Goal: Task Accomplishment & Management: Use online tool/utility

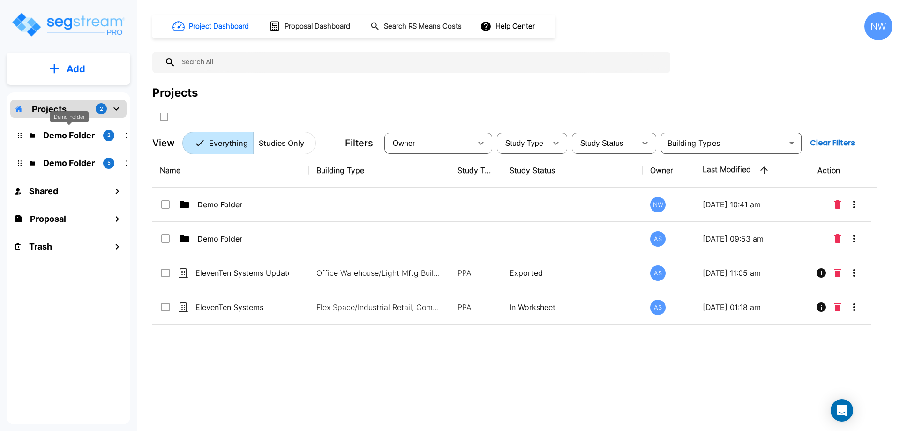
click at [63, 127] on div "Demo Folder" at bounding box center [69, 120] width 38 height 18
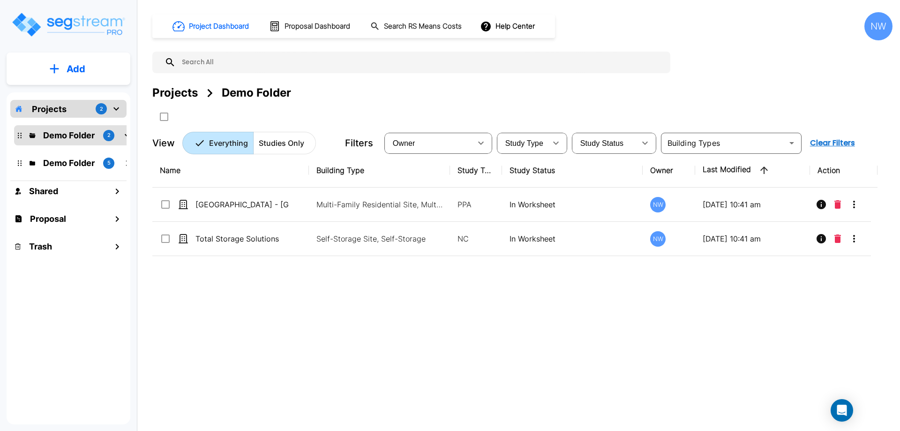
click at [73, 110] on div "Projects 2" at bounding box center [68, 109] width 116 height 18
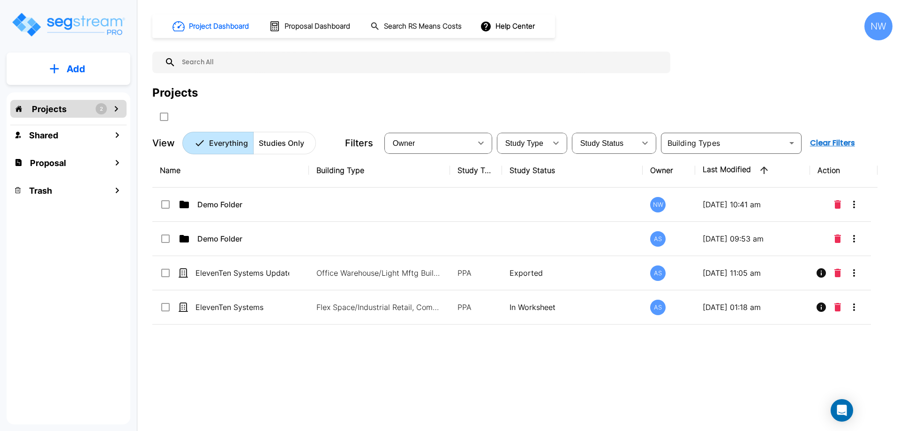
click at [73, 110] on div "Projects 2" at bounding box center [68, 109] width 116 height 18
click at [73, 130] on p "Demo Folder" at bounding box center [69, 135] width 52 height 13
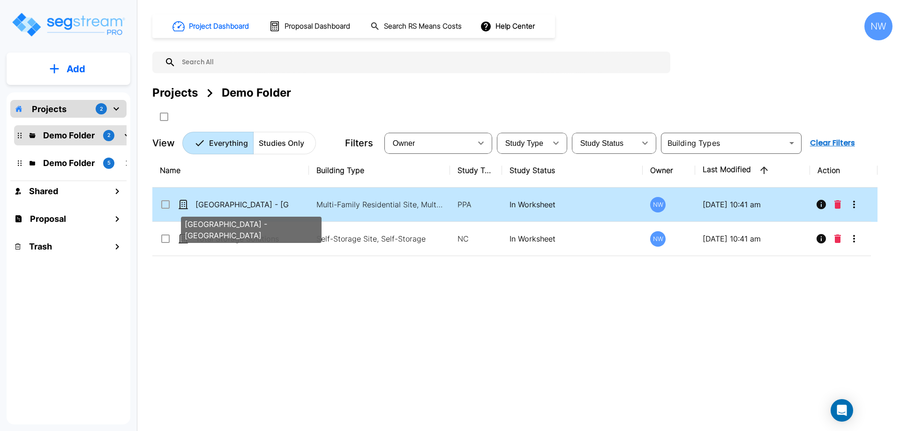
click at [264, 201] on p "[GEOGRAPHIC_DATA] - [GEOGRAPHIC_DATA]" at bounding box center [242, 204] width 94 height 11
click at [256, 206] on p "[GEOGRAPHIC_DATA] - [GEOGRAPHIC_DATA]" at bounding box center [242, 204] width 94 height 11
checkbox input "false"
click at [256, 206] on p "[GEOGRAPHIC_DATA] - [GEOGRAPHIC_DATA]" at bounding box center [242, 204] width 94 height 11
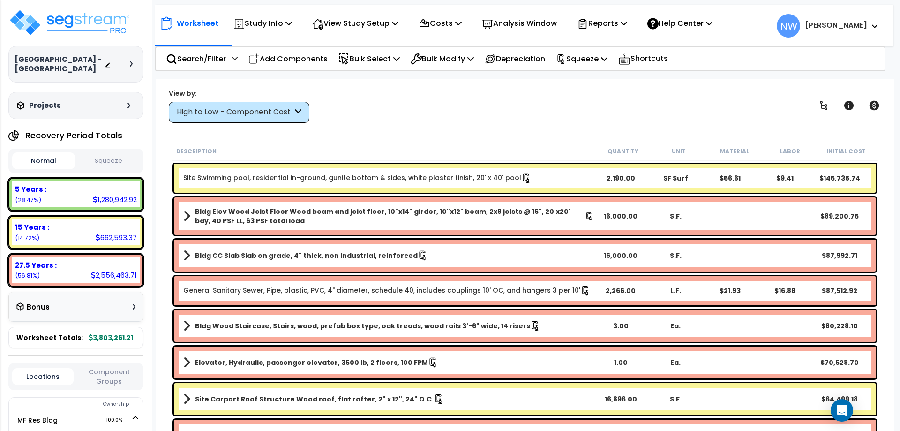
click at [304, 112] on div "High to Low - Component Cost" at bounding box center [239, 112] width 141 height 21
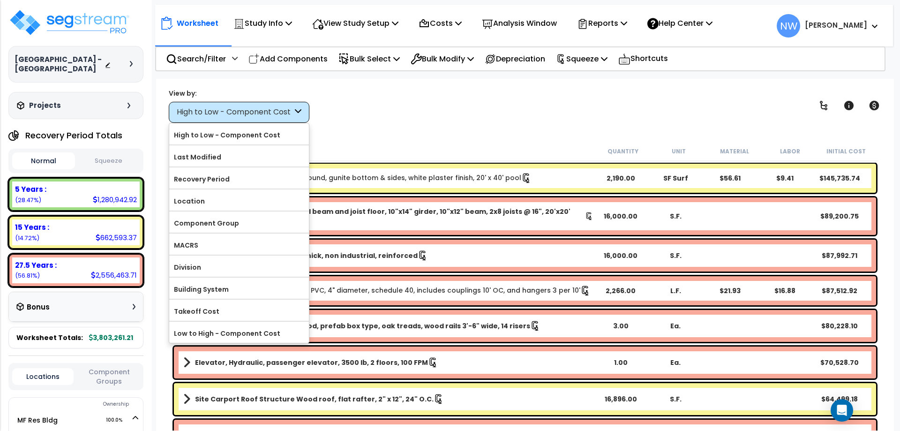
click at [355, 107] on div "View by: High to Low - Component Cost High to Low - Component Cost" at bounding box center [524, 105] width 719 height 35
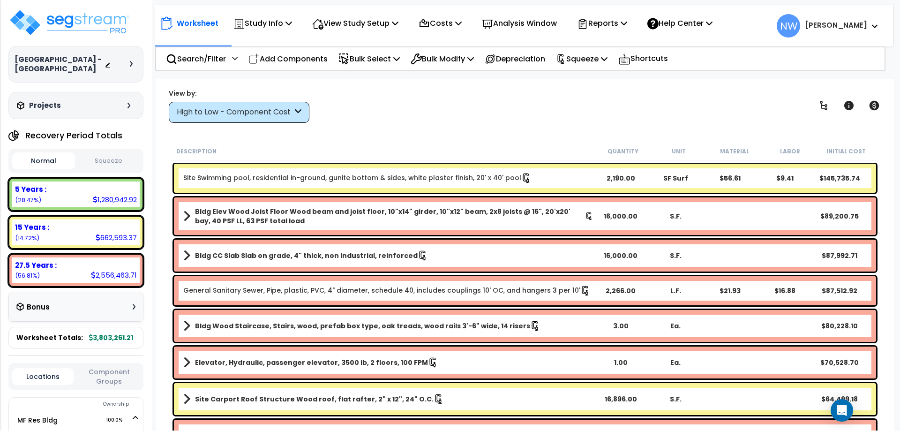
click at [340, 176] on link "Site Swimming pool, residential in-ground, gunite bottom & sides, white plaster…" at bounding box center [357, 178] width 348 height 10
click at [528, 211] on b "Bldg Elev Wood Joist Floor Wood beam and joist floor, 10"x14" girder, 10"x12" b…" at bounding box center [390, 216] width 390 height 19
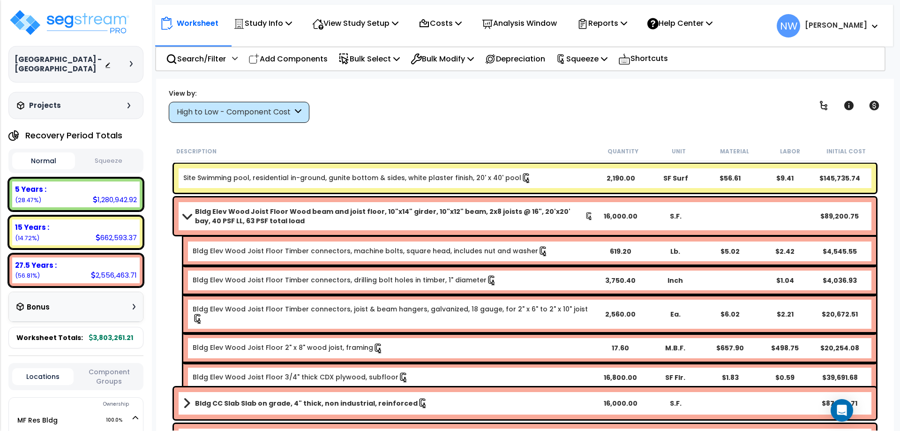
click at [528, 211] on b "Bldg Elev Wood Joist Floor Wood beam and joist floor, 10"x14" girder, 10"x12" b…" at bounding box center [390, 216] width 390 height 19
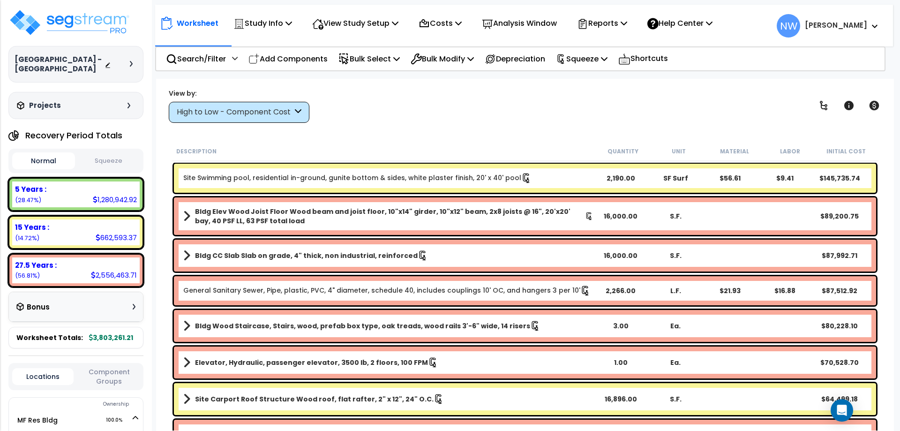
click at [528, 211] on b "Bldg Elev Wood Joist Floor Wood beam and joist floor, 10"x14" girder, 10"x12" b…" at bounding box center [390, 216] width 390 height 19
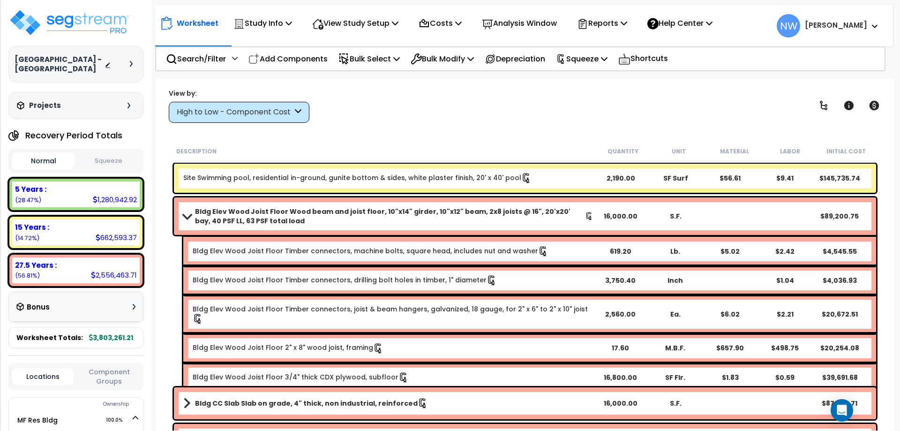
click at [287, 249] on link "Bldg Elev Wood Joist Floor Timber connectors, machine bolts, square head, inclu…" at bounding box center [371, 251] width 356 height 10
click at [394, 220] on b "Bldg Elev Wood Joist Floor Wood beam and joist floor, 10"x14" girder, 10"x12" b…" at bounding box center [390, 216] width 390 height 19
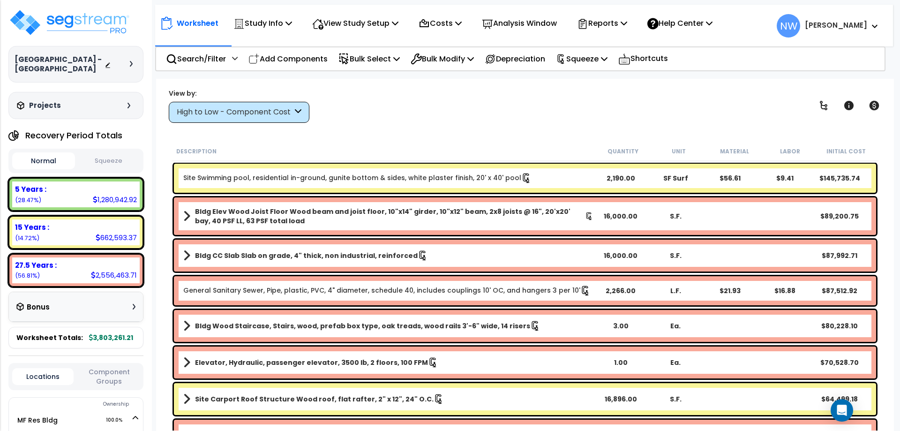
click at [428, 174] on link "Site Swimming pool, residential in-ground, gunite bottom & sides, white plaster…" at bounding box center [357, 178] width 348 height 10
click at [422, 176] on link "Site Swimming pool, residential in-ground, gunite bottom & sides, white plaster…" at bounding box center [357, 178] width 348 height 10
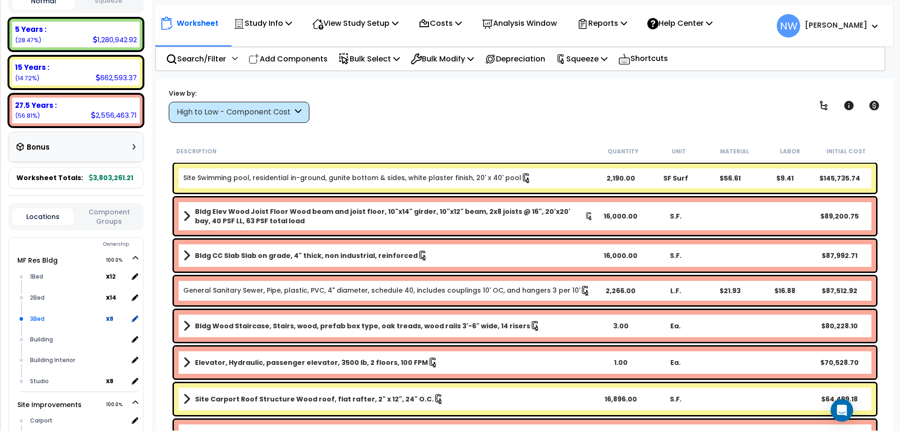
scroll to position [234, 0]
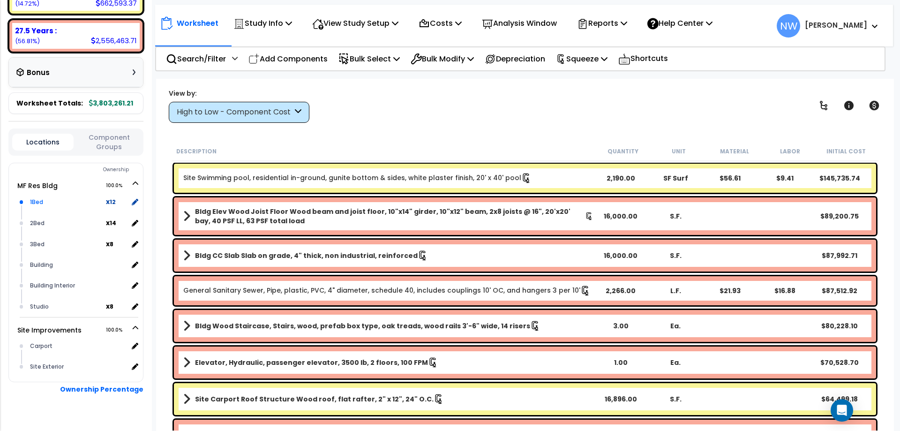
click at [111, 203] on b "x 12" at bounding box center [111, 201] width 10 height 9
click at [133, 201] on icon at bounding box center [134, 202] width 8 height 8
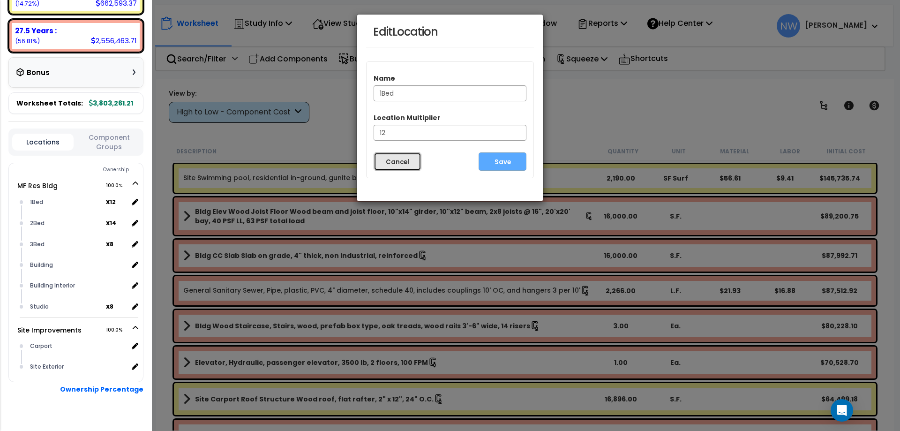
click at [402, 163] on button "Cancel" at bounding box center [398, 161] width 48 height 18
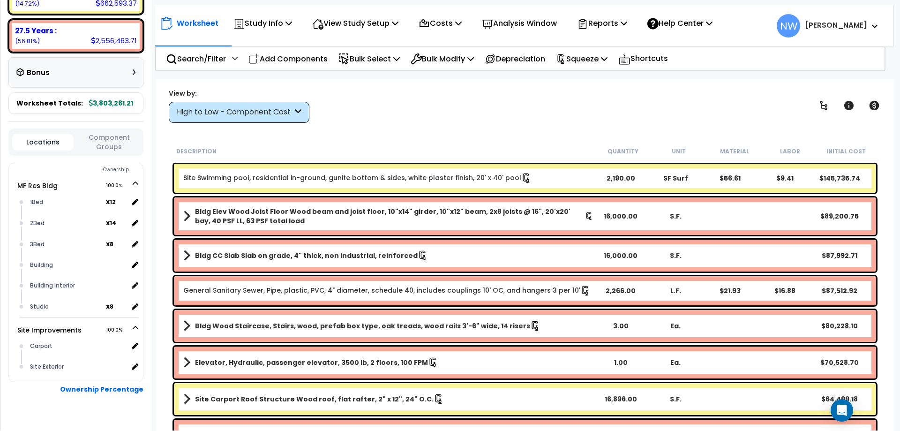
scroll to position [141, 0]
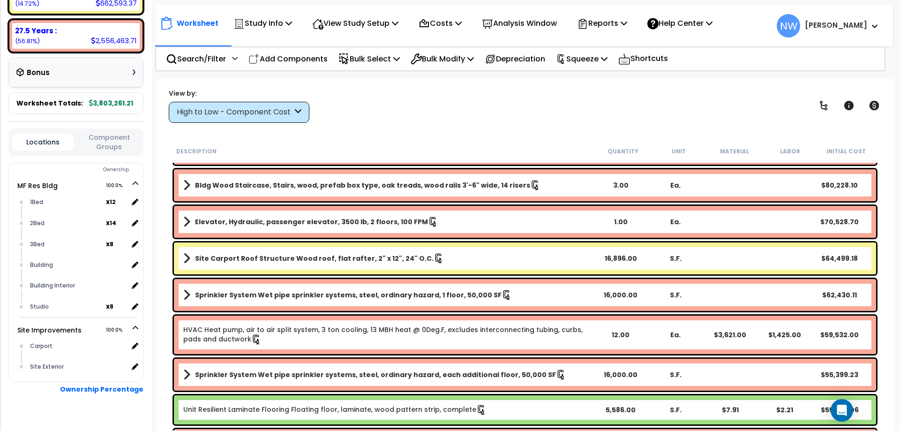
click at [261, 259] on b "Site Carport Roof Structure Wood roof, flat rafter, 2" x 12", 24" O.C." at bounding box center [314, 258] width 239 height 9
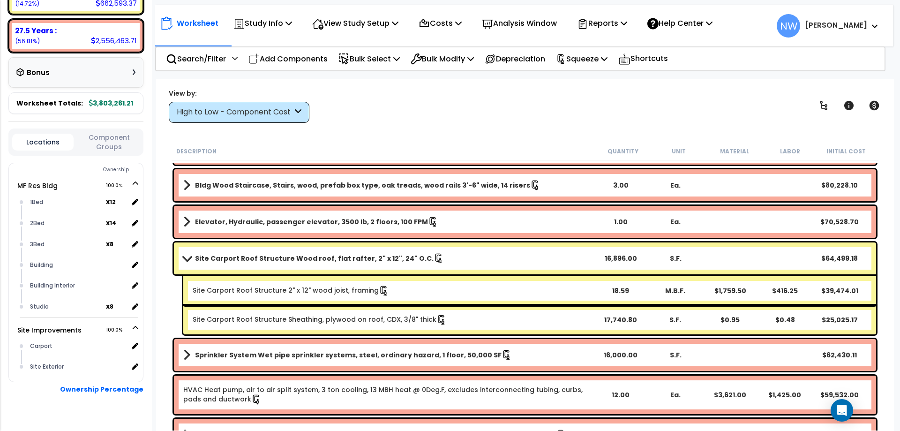
click at [681, 291] on div "M.B.F." at bounding box center [675, 290] width 54 height 9
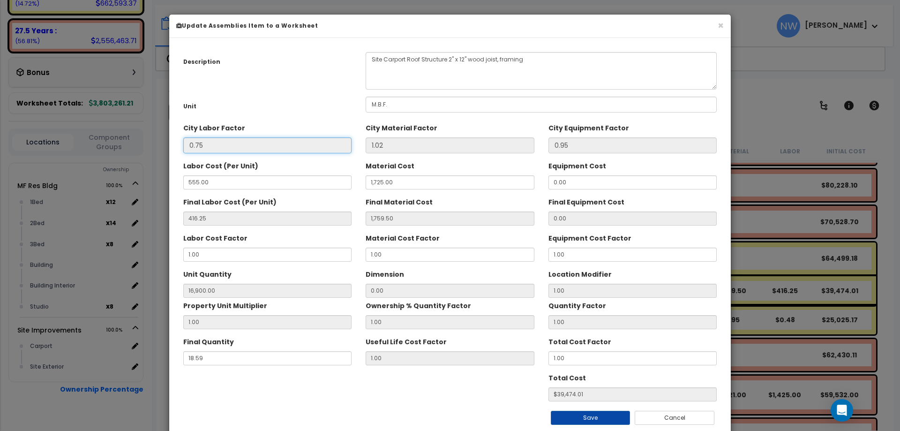
click at [272, 145] on input "0.75" at bounding box center [267, 145] width 168 height 16
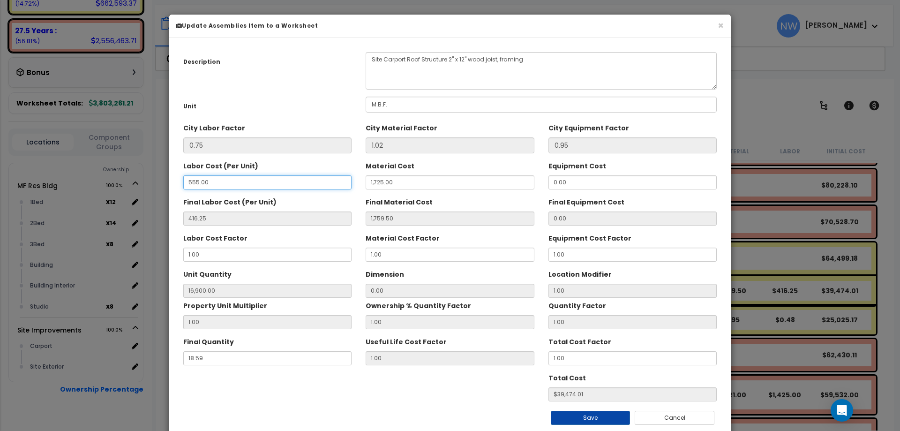
click at [252, 180] on input "555.00" at bounding box center [267, 182] width 168 height 14
click at [682, 416] on button "Cancel" at bounding box center [675, 418] width 80 height 14
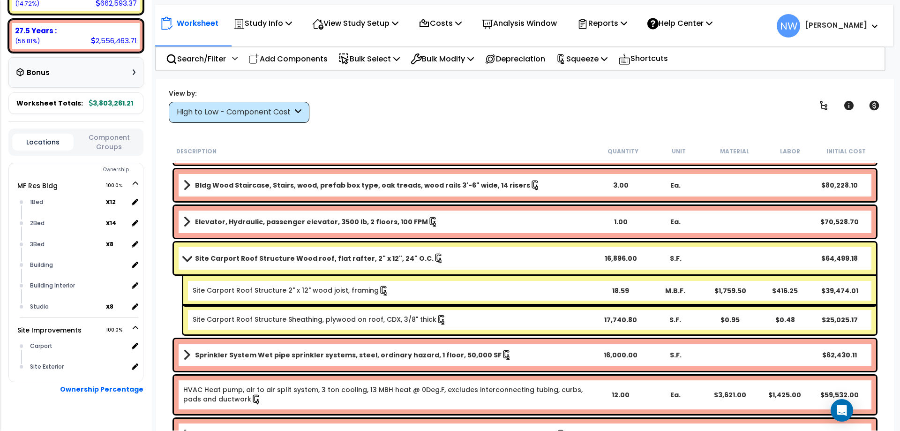
click at [727, 291] on div "$1,759.50" at bounding box center [730, 290] width 54 height 9
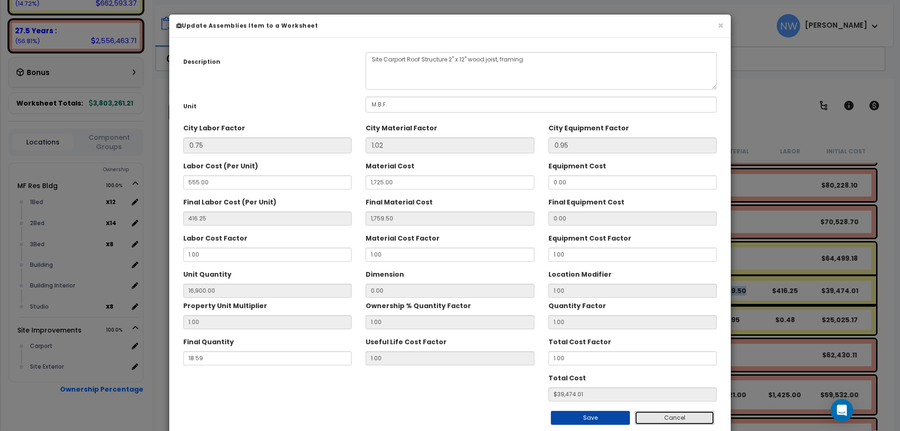
click at [676, 421] on button "Cancel" at bounding box center [675, 418] width 80 height 14
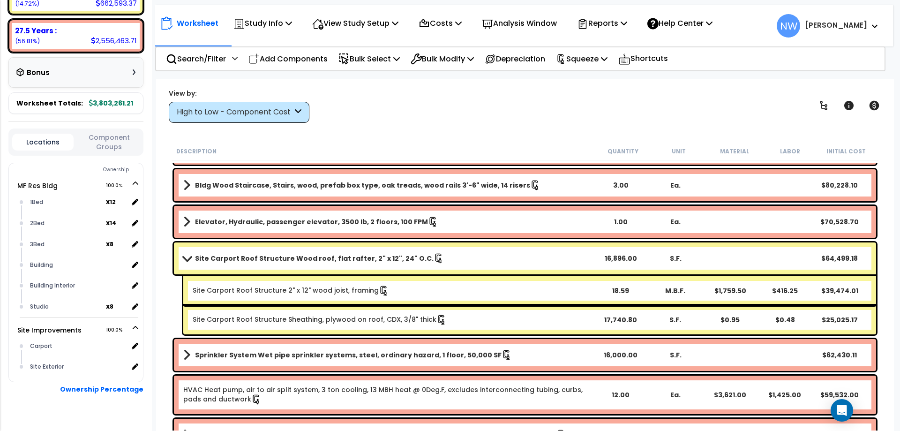
click at [580, 292] on b "Site Carport Roof Structure 2" x 12" wood joist, framing" at bounding box center [393, 290] width 400 height 10
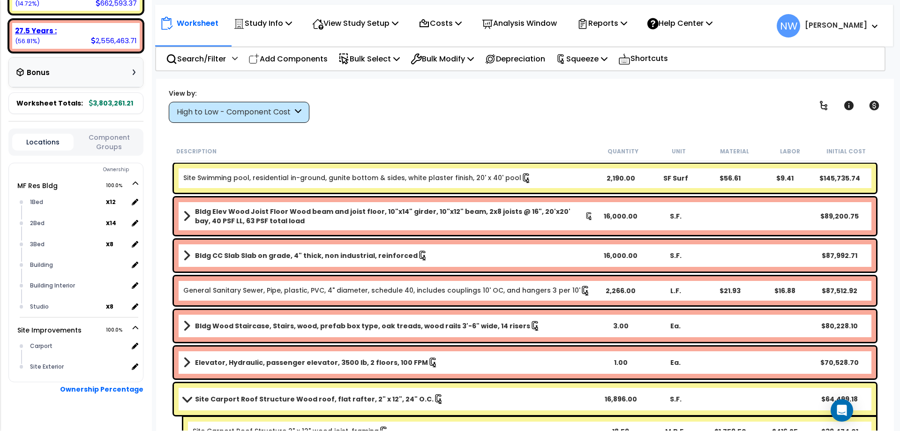
scroll to position [0, 0]
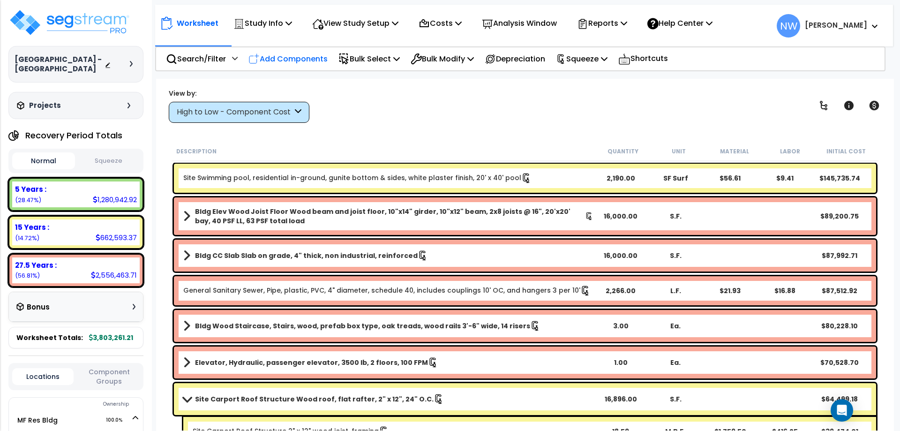
click at [314, 48] on div "Add Components" at bounding box center [288, 59] width 90 height 22
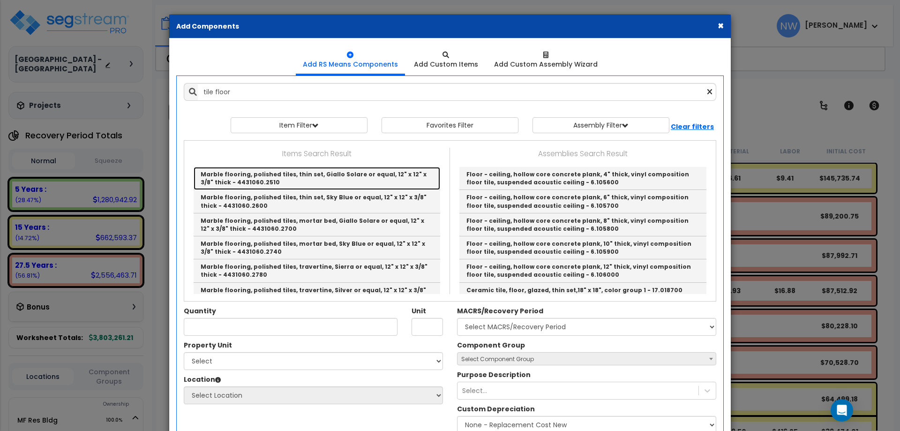
click at [310, 177] on link "Marble flooring, polished tiles, thin set, Giallo Solare or equal, 12" x 12" x …" at bounding box center [317, 178] width 247 height 23
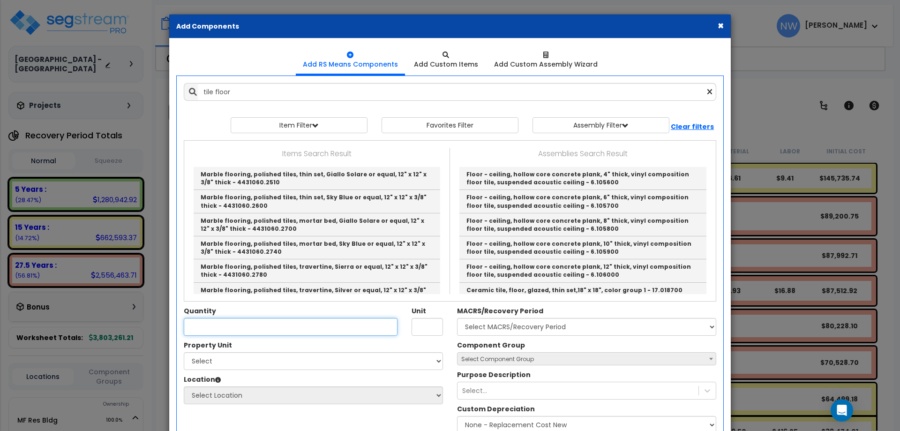
type input "Marble flooring, polished tiles, thin set, Giallo Solare or equal, 12" x 12" x …"
type input "S.F."
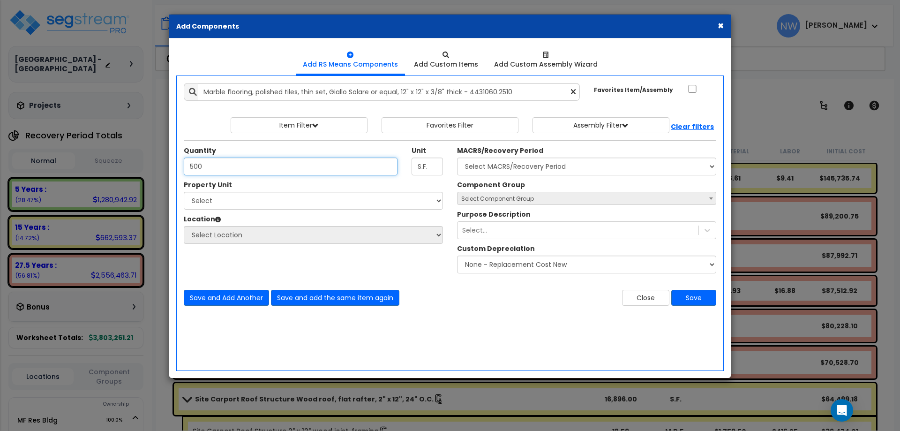
type input "500"
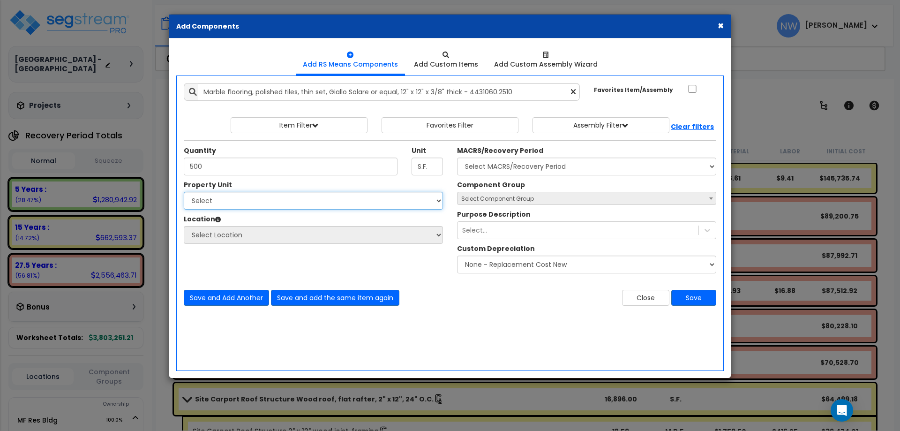
click at [303, 204] on select "Select MF Res Bldg Site Improvements" at bounding box center [313, 201] width 259 height 18
select select "175142"
click at [184, 192] on select "Select MF Res Bldg Site Improvements" at bounding box center [313, 201] width 259 height 18
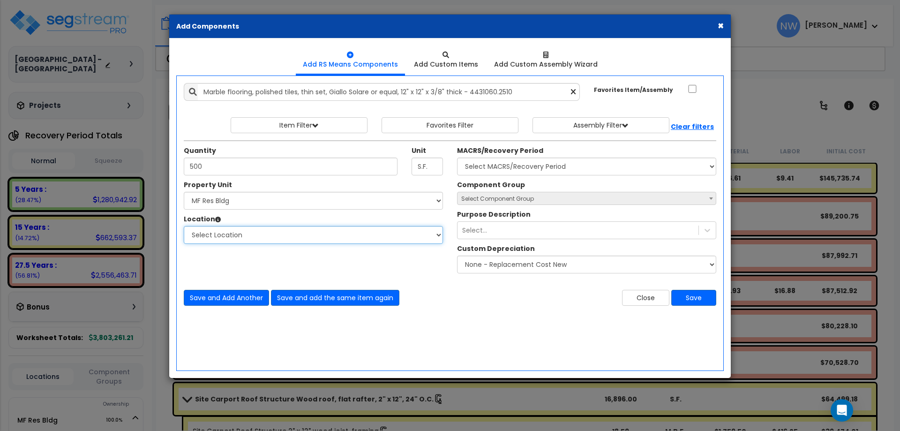
click at [279, 232] on select "Select Location 1Bed 2Bed 3Bed Building Building Interior Carport Site Exterior…" at bounding box center [313, 235] width 259 height 18
select select "6"
click at [184, 226] on select "Select 1Bed 2Bed 3Bed Building Building Interior Studio Add Additional Location" at bounding box center [313, 235] width 259 height 18
click at [696, 300] on button "Save" at bounding box center [693, 298] width 45 height 16
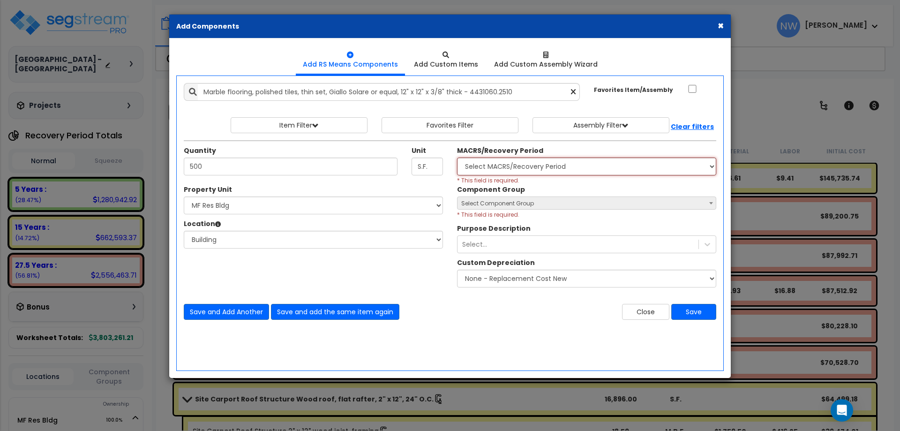
click at [514, 172] on select "Select MACRS/Recovery Period" at bounding box center [586, 166] width 259 height 18
click at [457, 157] on select "Select MACRS/Recovery Period" at bounding box center [586, 166] width 259 height 18
click at [608, 200] on span "Select Component Group" at bounding box center [586, 203] width 258 height 13
click at [606, 207] on span "Select Component Group" at bounding box center [586, 203] width 258 height 13
click at [713, 203] on span at bounding box center [710, 203] width 9 height 12
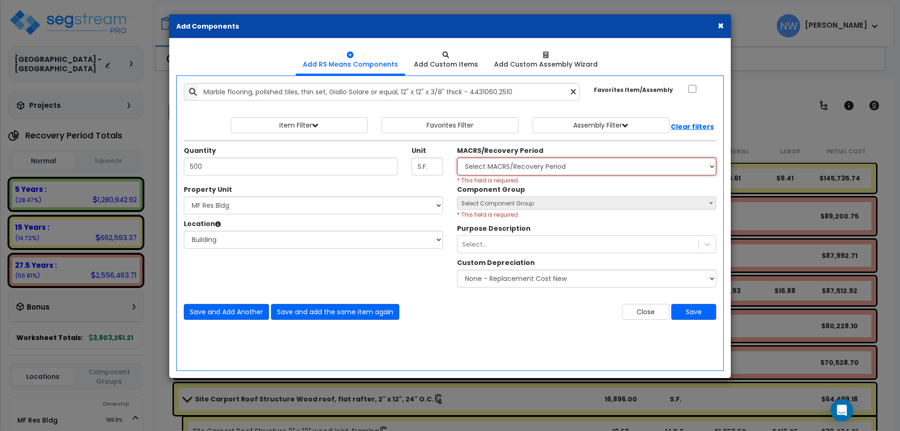
click at [519, 167] on select "Select MACRS/Recovery Period" at bounding box center [586, 166] width 259 height 18
click at [457, 157] on select "Select MACRS/Recovery Period" at bounding box center [586, 166] width 259 height 18
click at [696, 159] on select "Select MACRS/Recovery Period" at bounding box center [586, 166] width 259 height 18
click at [478, 139] on div "Add Items Add Assemblies Both 9432170 Select" at bounding box center [450, 201] width 547 height 251
click at [312, 130] on button "Item Filter" at bounding box center [299, 125] width 137 height 16
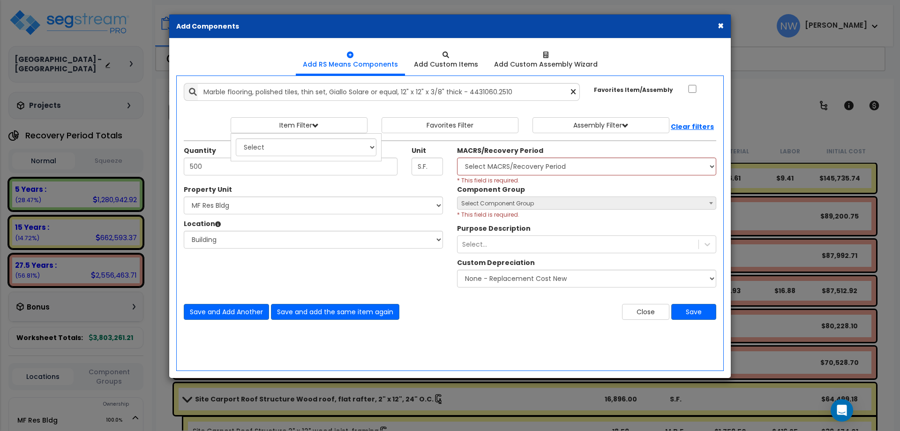
click at [346, 156] on div "Select 0. Custom Item 1. General Requirements 2. Existing Conditions 3. Concret…" at bounding box center [306, 147] width 151 height 28
click at [351, 151] on select "Select 0. Custom Item 1. General Requirements 2. Existing Conditions 3. Concret…" at bounding box center [306, 147] width 141 height 18
select select "9000000"
click at [236, 138] on select "Select 0. Custom Item 1. General Requirements 2. Existing Conditions 3. Concret…" at bounding box center [306, 147] width 141 height 18
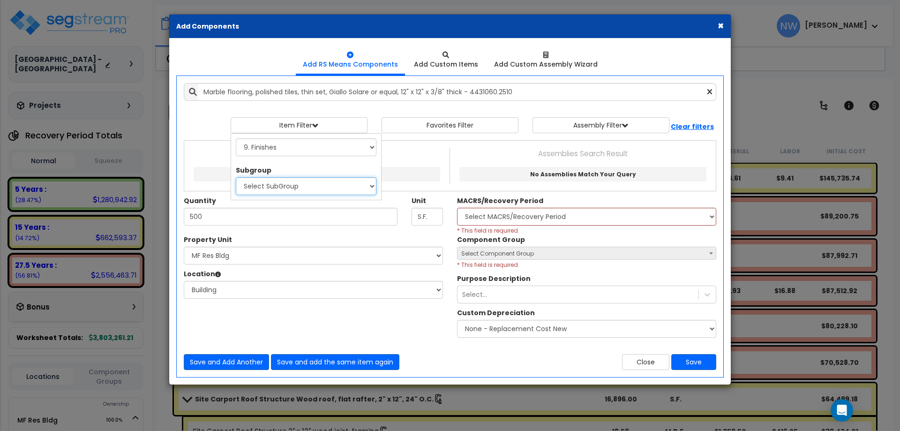
click at [341, 185] on select "Select SubGroup 1. Carpet Maintenance (9016010) 2. Gypsum Wallboard Repairs (90…" at bounding box center [306, 186] width 141 height 18
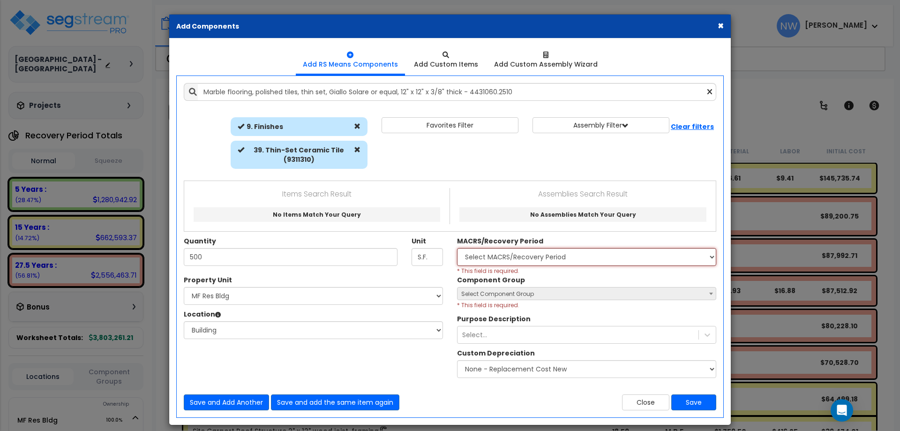
click at [525, 255] on select "Select MACRS/Recovery Period" at bounding box center [586, 257] width 259 height 18
click at [539, 229] on div "Items Search Result No Items Match Your Query Assemblies Search Result No Assem…" at bounding box center [449, 206] width 517 height 50
click at [525, 294] on span "Select Component Group" at bounding box center [497, 294] width 73 height 8
click at [563, 292] on span "Select Component Group" at bounding box center [586, 293] width 258 height 13
click at [565, 292] on span "Select Component Group" at bounding box center [586, 293] width 258 height 13
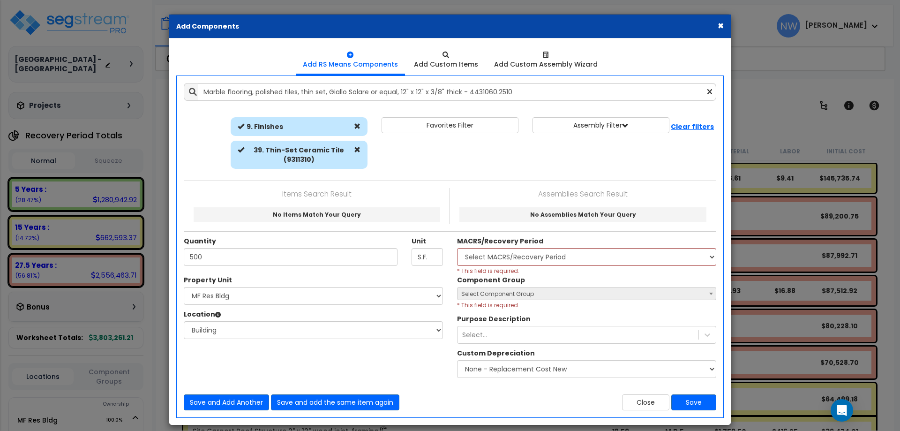
click at [565, 292] on span "Select Component Group" at bounding box center [586, 293] width 258 height 13
click at [637, 126] on button "Assembly Filter" at bounding box center [600, 125] width 137 height 16
click at [487, 122] on button "Favorites Filter" at bounding box center [450, 125] width 137 height 16
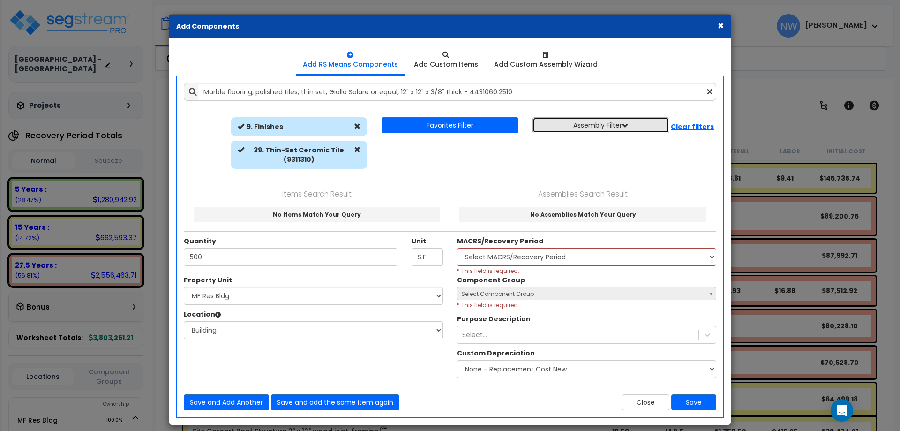
click at [565, 121] on button "Assembly Filter" at bounding box center [600, 125] width 137 height 16
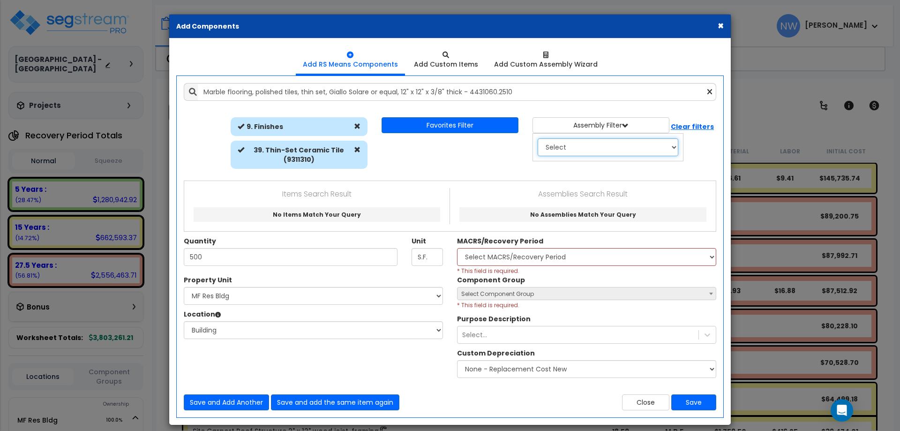
click at [589, 146] on select "Select 0. Custom Assembly 1. Standard Foundations 2. Special Foundations 3. Sla…" at bounding box center [608, 147] width 141 height 18
click at [538, 138] on select "Select 0. Custom Assembly 1. Standard Foundations 2. Special Foundations 3. Sla…" at bounding box center [608, 147] width 141 height 18
click at [610, 188] on select "Select SubGroup 1. C.I.P. Column - Round Tied 2. C.I.P. Columns, Round Tied - M…" at bounding box center [608, 186] width 141 height 18
click at [616, 143] on select "Select 0. Custom Assembly 1. Standard Foundations 2. Special Foundations 3. Sla…" at bounding box center [608, 147] width 141 height 18
select select "18"
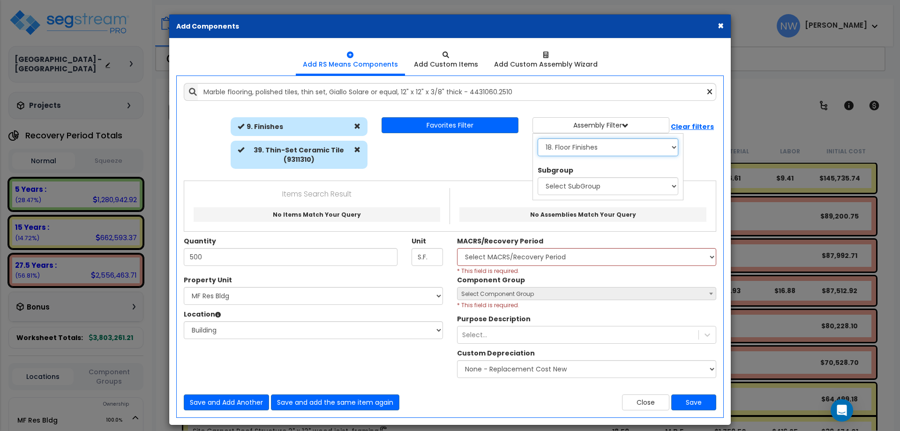
click at [538, 138] on select "Select 0. Custom Assembly 1. Standard Foundations 2. Special Foundations 3. Sla…" at bounding box center [608, 147] width 141 height 18
click at [589, 190] on select "Select SubGroup 1. Tile & Covering 2. Floor Finish Components 3. Bases, Curbs &…" at bounding box center [608, 186] width 141 height 18
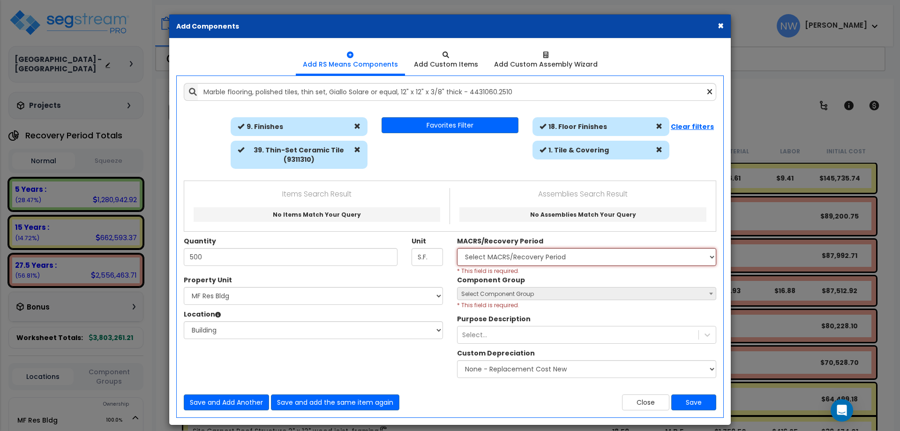
click at [564, 262] on select "Select MACRS/Recovery Period" at bounding box center [586, 257] width 259 height 18
click at [592, 225] on div "Items Search Result No Items Match Your Query Assemblies Search Result No Assem…" at bounding box center [449, 206] width 517 height 50
click at [448, 120] on button "Favorites Filter" at bounding box center [450, 125] width 137 height 16
click at [462, 123] on button "Favorites Filter" at bounding box center [450, 125] width 137 height 16
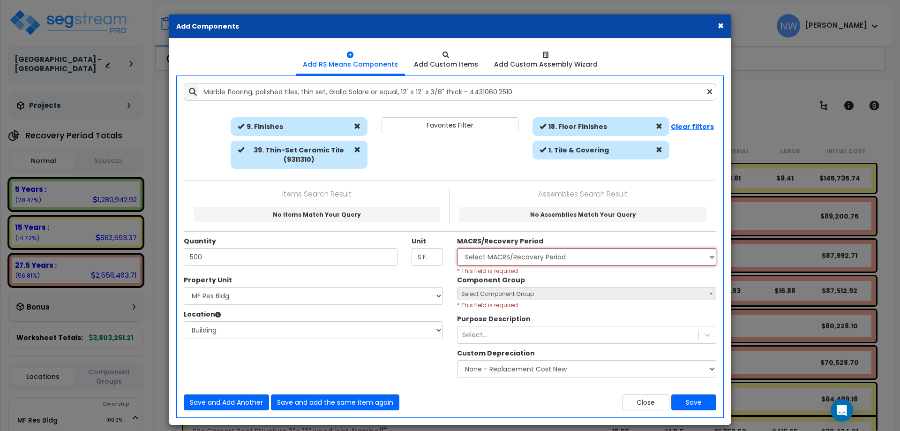
click at [534, 255] on select "Select MACRS/Recovery Period" at bounding box center [586, 257] width 259 height 18
click at [457, 248] on select "Select MACRS/Recovery Period" at bounding box center [586, 257] width 259 height 18
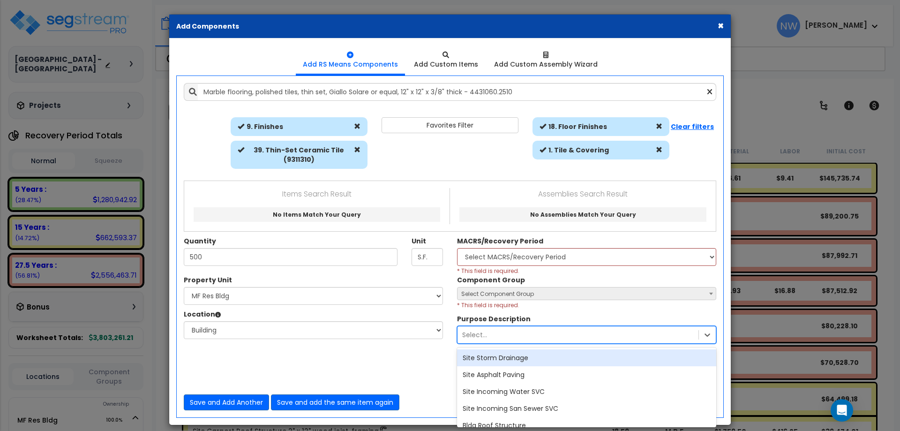
scroll to position [8, 0]
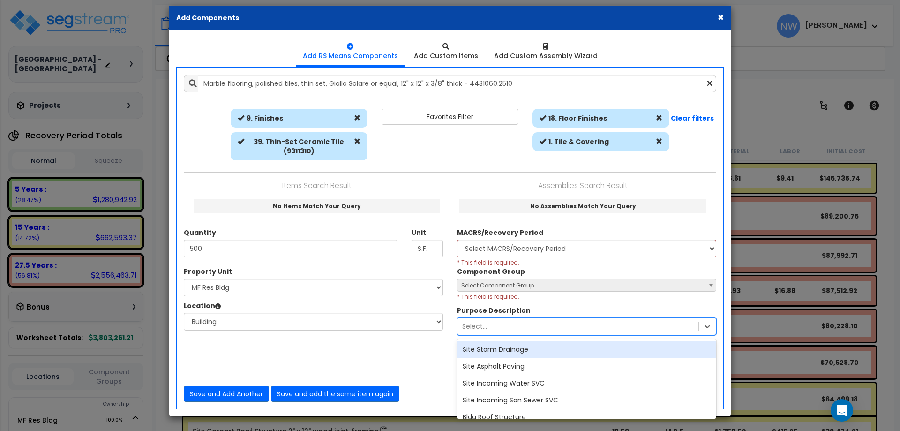
click at [570, 335] on div "option Site Storm Drainage focused, 1 of 1364. 1364 results available. Use Up a…" at bounding box center [586, 326] width 259 height 18
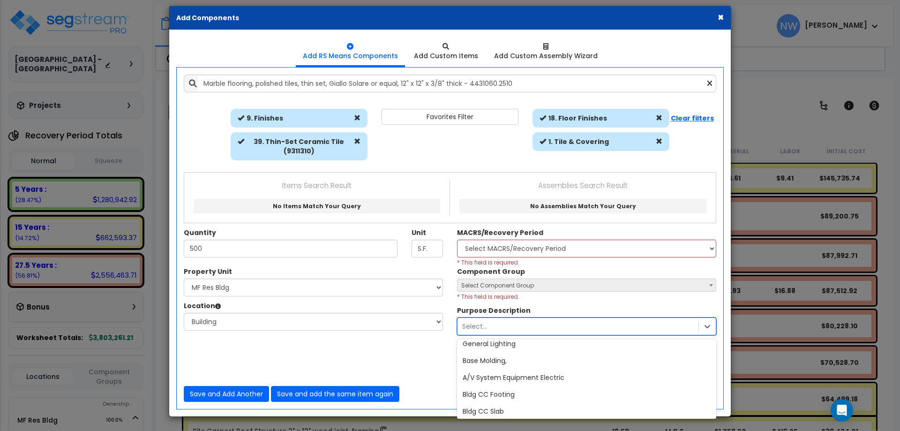
scroll to position [234, 0]
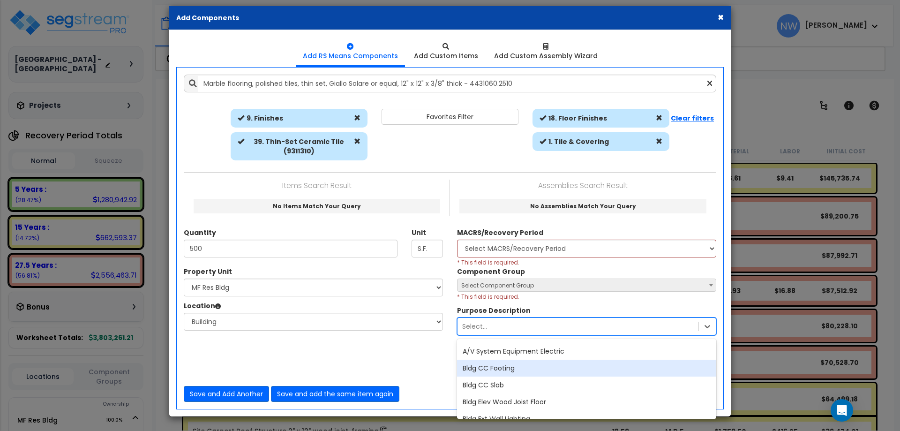
click at [403, 358] on div "Property Unit Select MF Res Bldg Site Improvements Please select Property Unit …" at bounding box center [450, 320] width 547 height 107
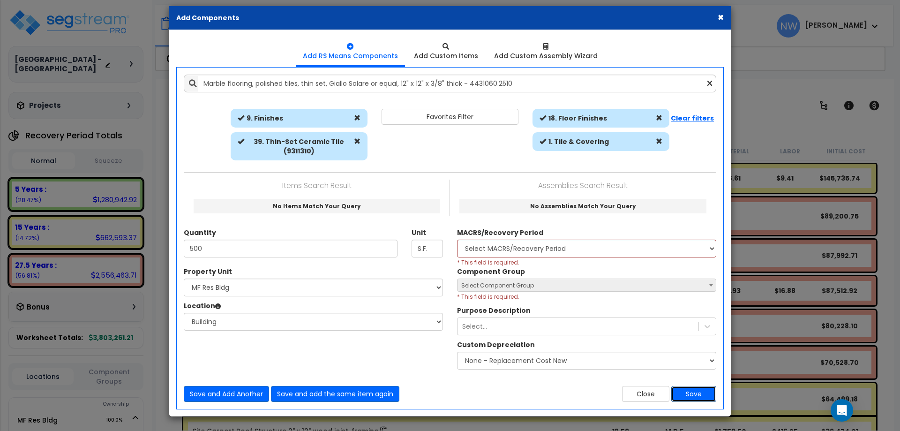
click at [708, 393] on button "Save" at bounding box center [693, 394] width 45 height 16
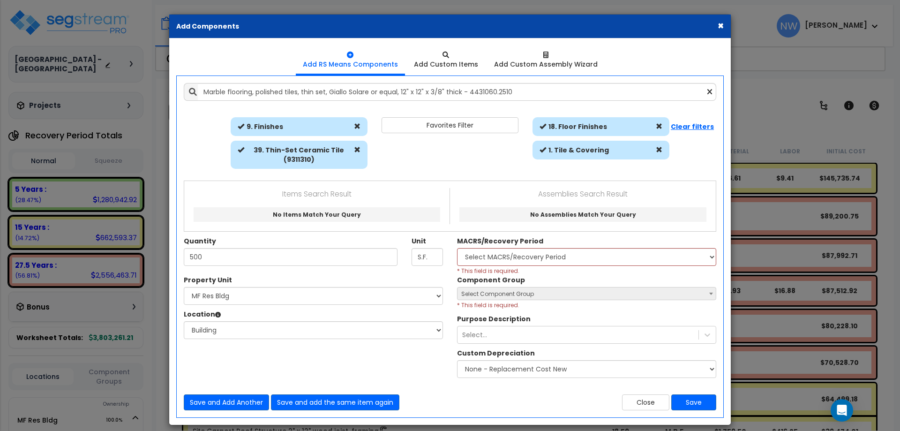
click at [720, 30] on button "×" at bounding box center [721, 26] width 6 height 10
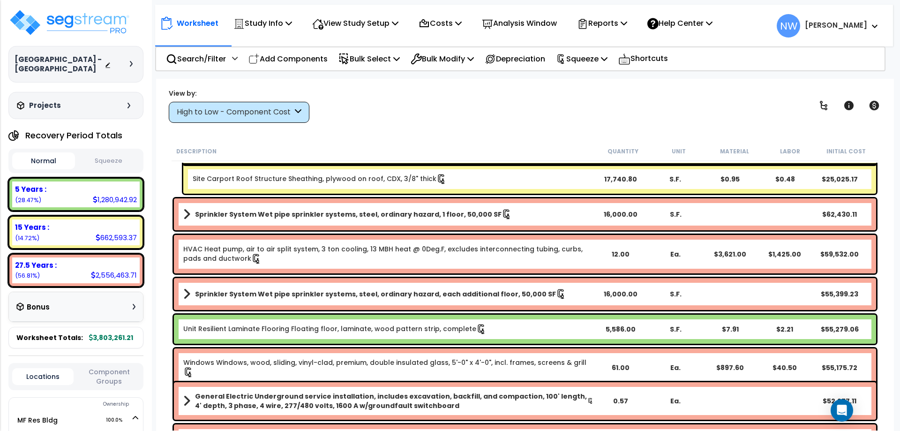
scroll to position [328, 0]
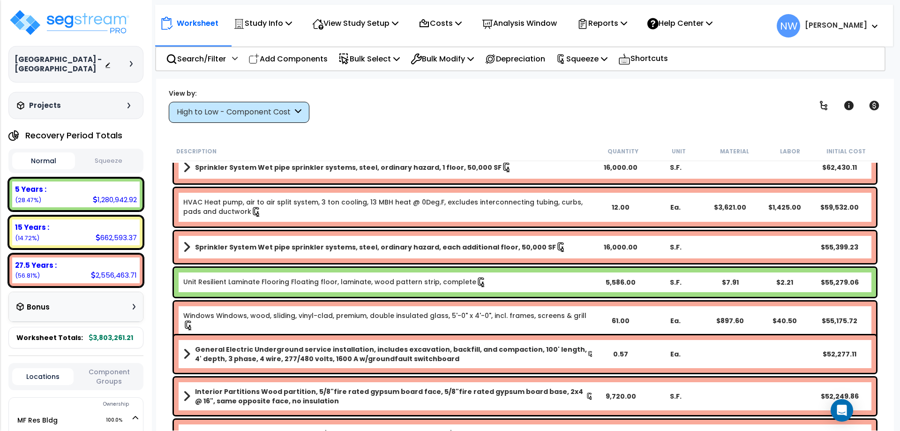
click at [630, 282] on div "5,586.00" at bounding box center [620, 281] width 55 height 9
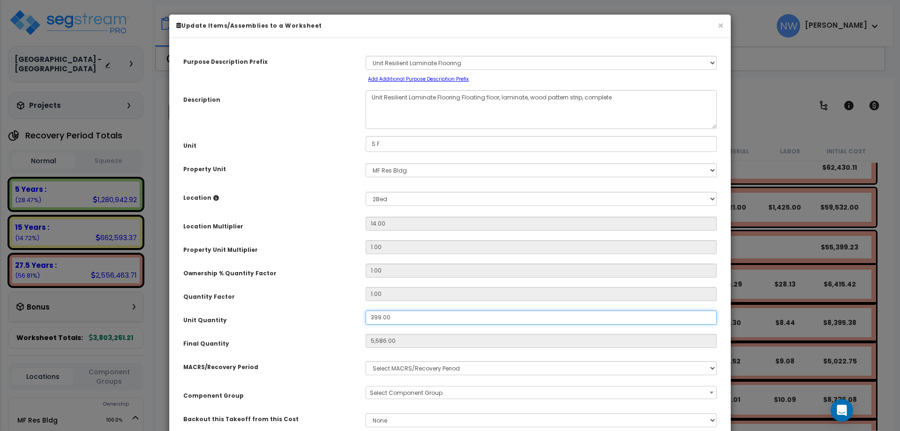
click at [396, 312] on input "399.00" at bounding box center [541, 317] width 351 height 14
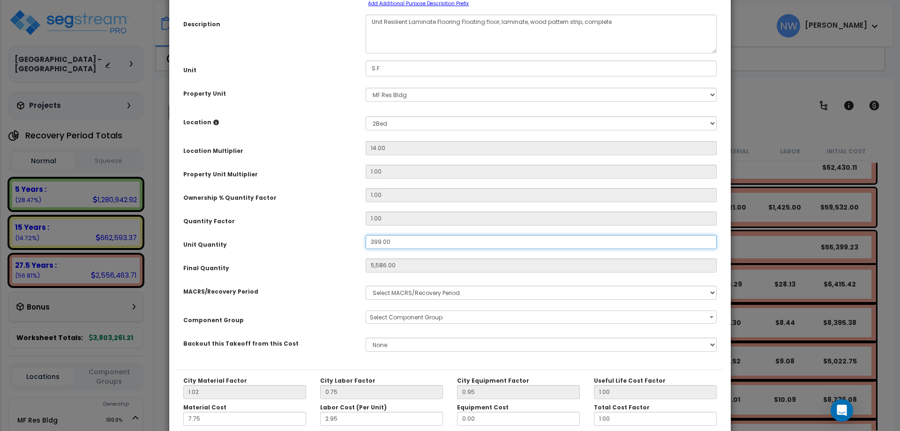
scroll to position [0, 0]
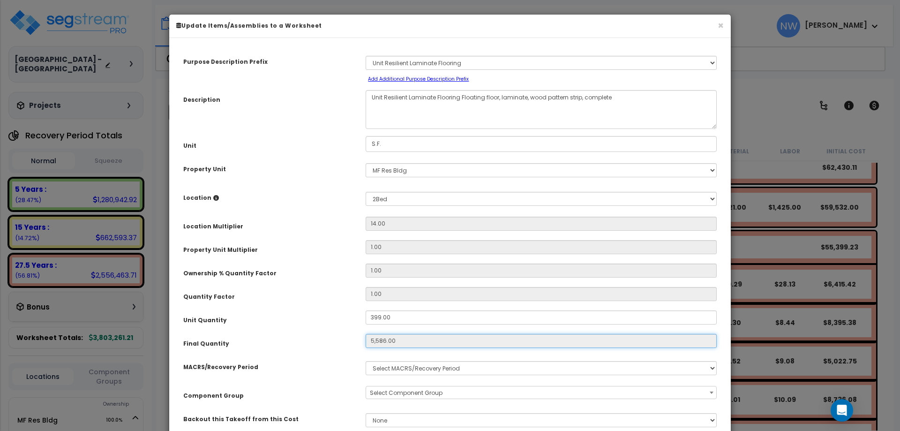
click at [401, 339] on input "5,586.00" at bounding box center [541, 341] width 351 height 14
drag, startPoint x: 399, startPoint y: 338, endPoint x: 293, endPoint y: 325, distance: 106.7
click at [293, 325] on div "Purpose Description Prefix Select A/V System A/V System A/V System Equipment A/…" at bounding box center [449, 245] width 547 height 400
type input "$56,530.32"
type input "$undefined"
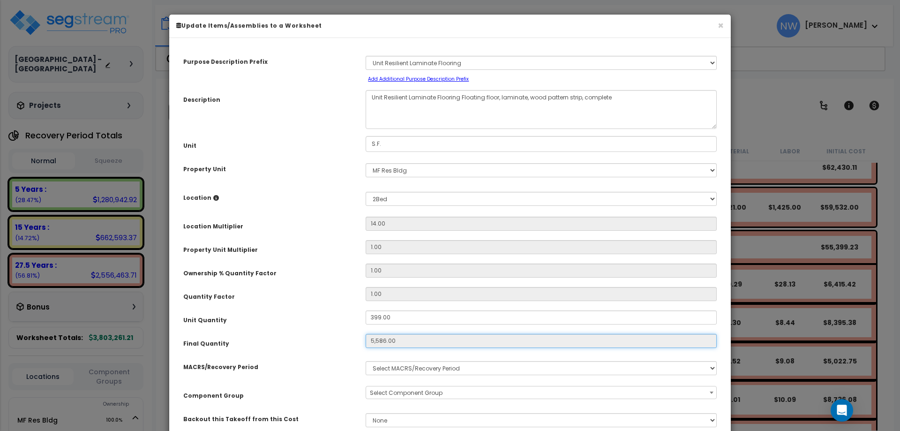
type input "$0.00"
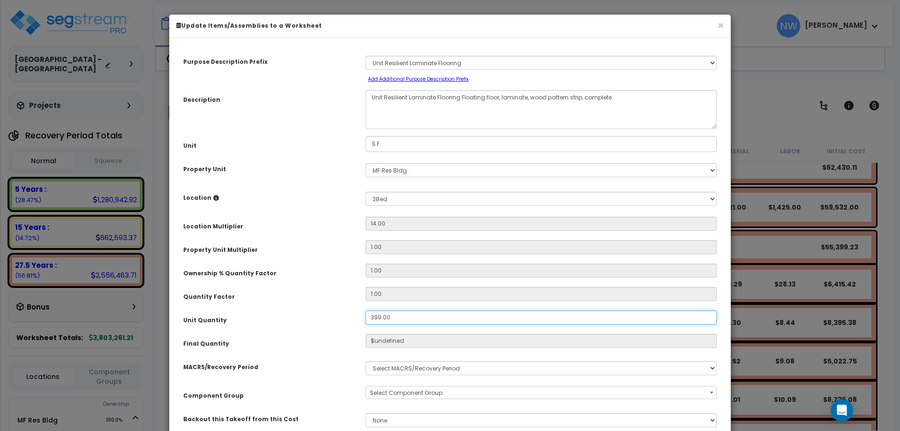
click at [441, 316] on input "399.00" at bounding box center [541, 317] width 351 height 14
type input "4"
type input "5,586"
type input "$56,530.32"
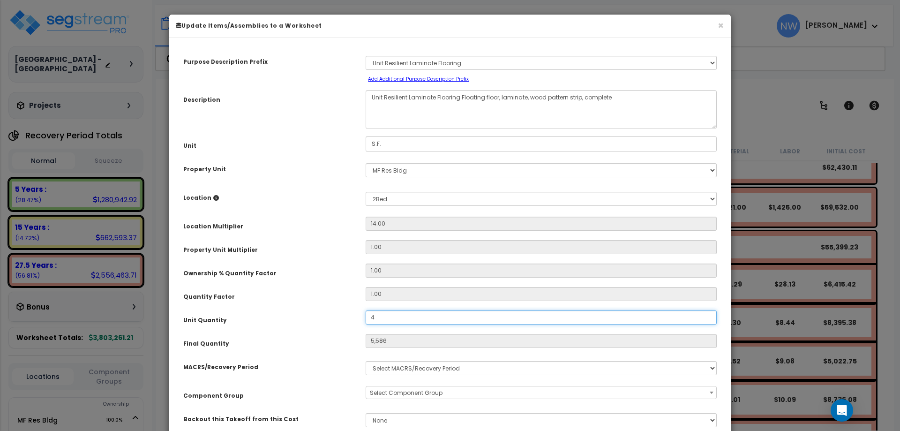
type input "56"
type input "$566.72"
type input "40"
type input "560"
type input "$5,667.20"
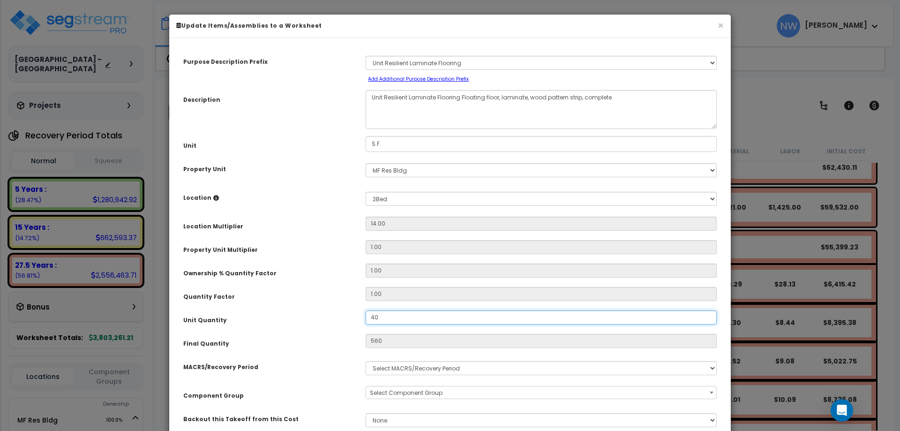
type input "400"
type input "$5,667.20"
type input "5,600"
type input "$56,672.00"
type input "5,600"
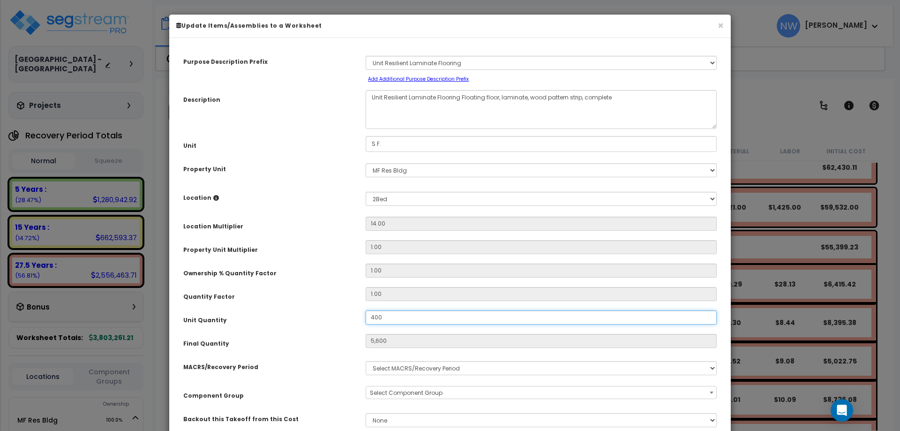
type input "$56,672.00"
type input "5,600"
type input "$56,672.00"
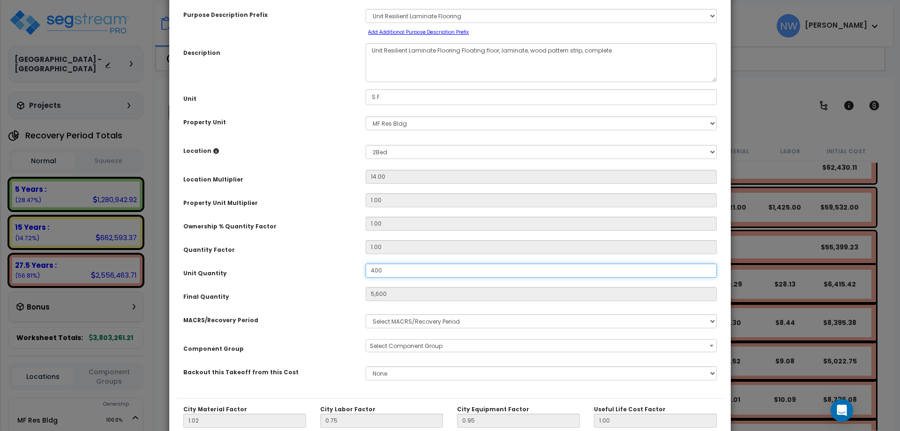
scroll to position [176, 0]
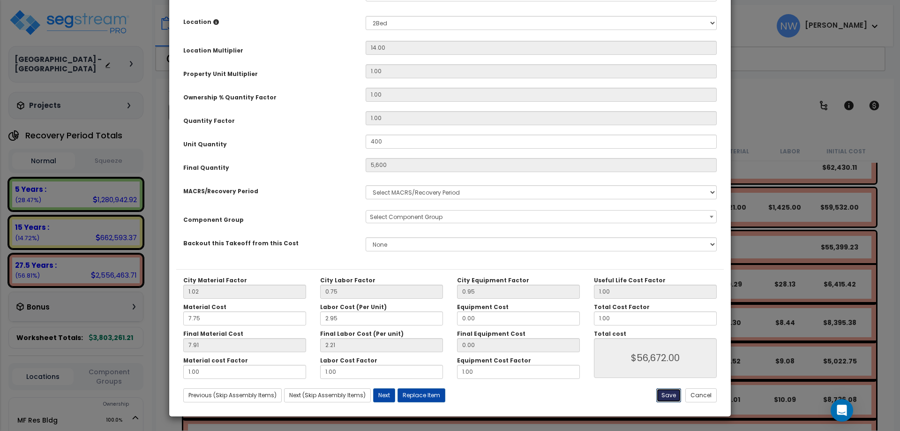
click at [671, 395] on button "Save" at bounding box center [668, 395] width 25 height 14
type input "400.00"
type input "5600.00"
type input "56672.00"
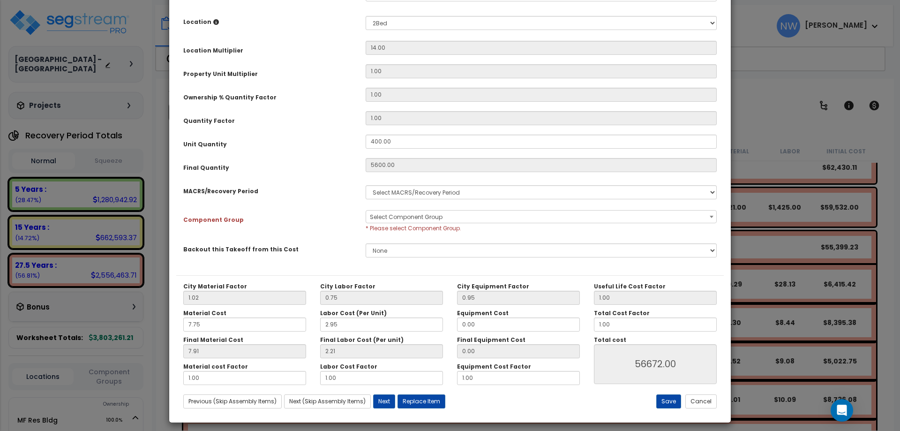
click at [446, 217] on span "Select Component Group" at bounding box center [541, 216] width 350 height 13
click at [455, 191] on select "Select MACRS/Recovery Period" at bounding box center [541, 192] width 351 height 14
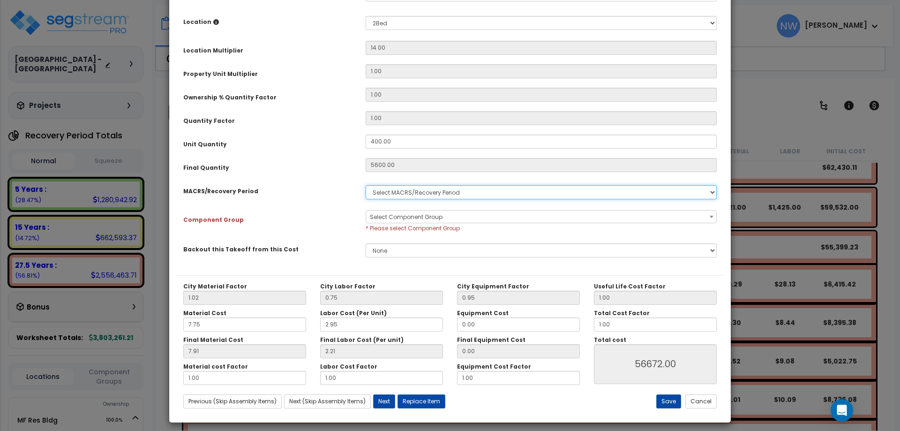
click at [455, 190] on select "Select MACRS/Recovery Period" at bounding box center [541, 192] width 351 height 14
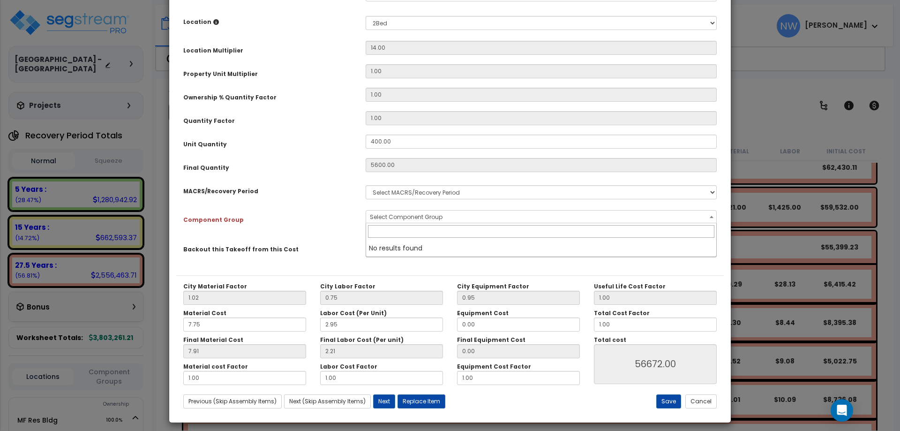
click at [440, 220] on span "Select Component Group" at bounding box center [406, 217] width 73 height 8
click at [427, 247] on li "No results found" at bounding box center [541, 248] width 350 height 17
click at [397, 237] on input "search" at bounding box center [541, 231] width 346 height 13
click at [350, 206] on div "Purpose Description Prefix Select A/V System A/V System A/V System Equipment A/…" at bounding box center [449, 72] width 547 height 406
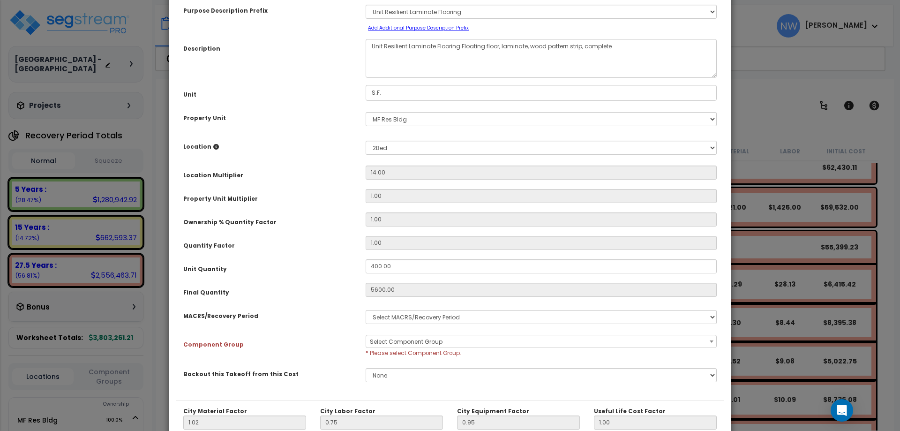
scroll to position [0, 0]
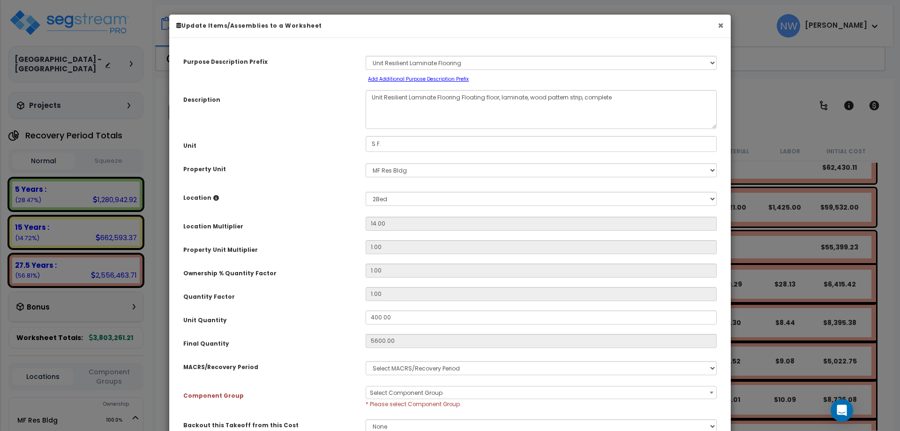
click at [723, 27] on button "×" at bounding box center [721, 26] width 6 height 10
